Goal: Check status: Check status

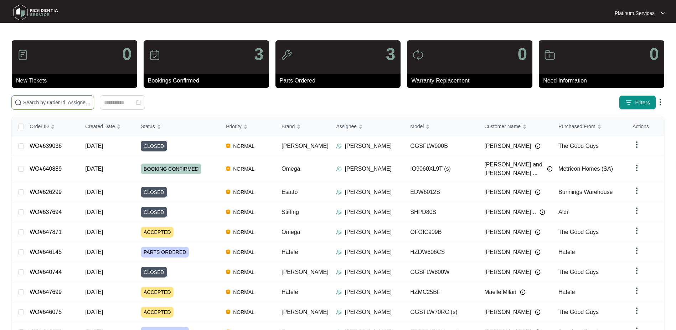
click at [60, 104] on input "text" at bounding box center [57, 102] width 68 height 8
paste input "640889"
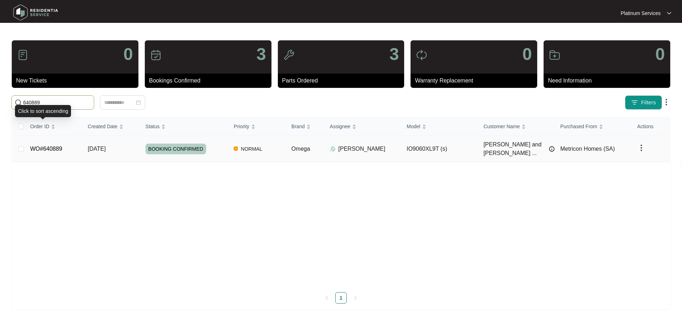
type input "640889"
click at [84, 151] on td "[DATE]" at bounding box center [111, 149] width 58 height 26
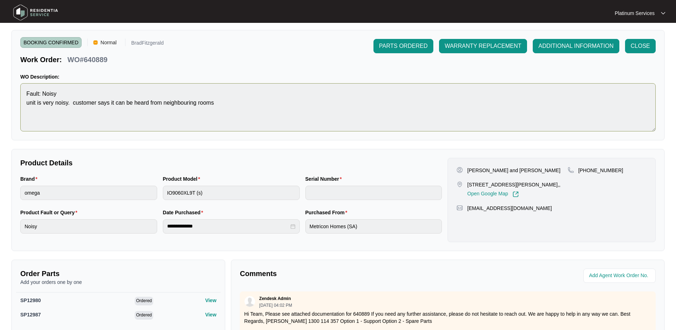
scroll to position [36, 0]
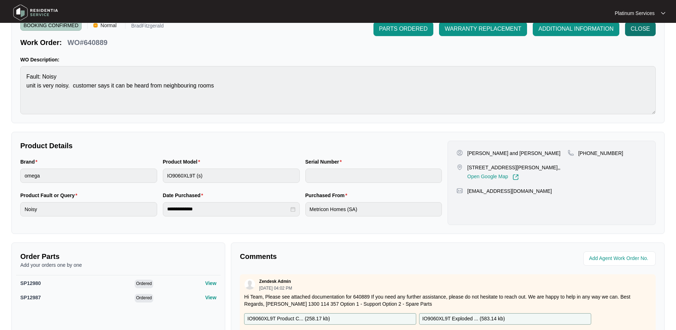
click at [640, 31] on span "CLOSE" at bounding box center [640, 29] width 19 height 9
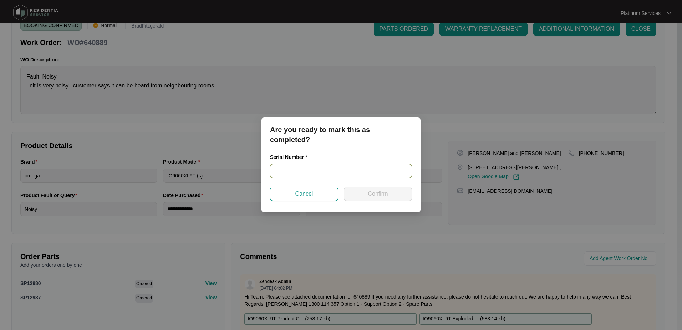
click at [292, 169] on input "text" at bounding box center [341, 171] width 142 height 14
drag, startPoint x: 304, startPoint y: 166, endPoint x: 306, endPoint y: 169, distance: 3.7
click at [304, 166] on input "text" at bounding box center [341, 171] width 142 height 14
click at [367, 167] on input "V0000" at bounding box center [341, 171] width 142 height 14
click at [316, 168] on input "V000056556" at bounding box center [341, 171] width 142 height 14
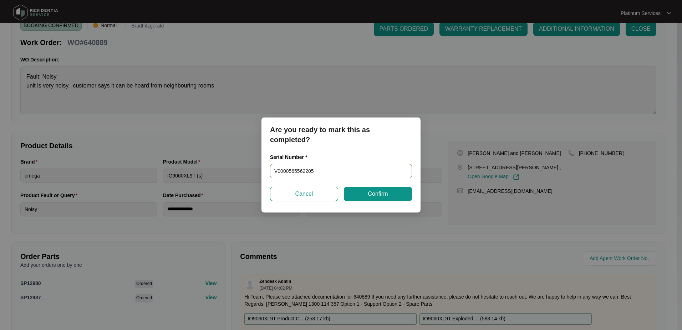
click at [338, 173] on input "V0000565562205" at bounding box center [341, 171] width 142 height 14
drag, startPoint x: 342, startPoint y: 171, endPoint x: 265, endPoint y: 170, distance: 77.7
click at [265, 170] on div "Are you ready to mark this as completed? Serial Number * V0000565562205000444 C…" at bounding box center [340, 164] width 159 height 95
type input "V0000565562205000444"
click at [380, 191] on span "Confirm" at bounding box center [378, 193] width 20 height 9
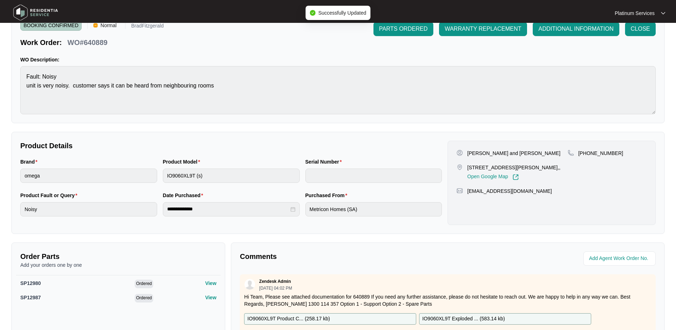
type input "V0000565562205000444"
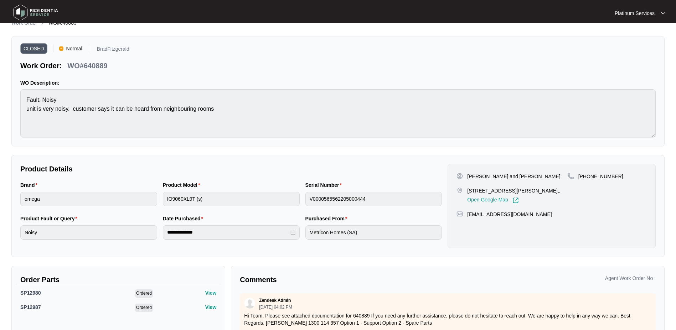
scroll to position [0, 0]
